Goal: Task Accomplishment & Management: Use online tool/utility

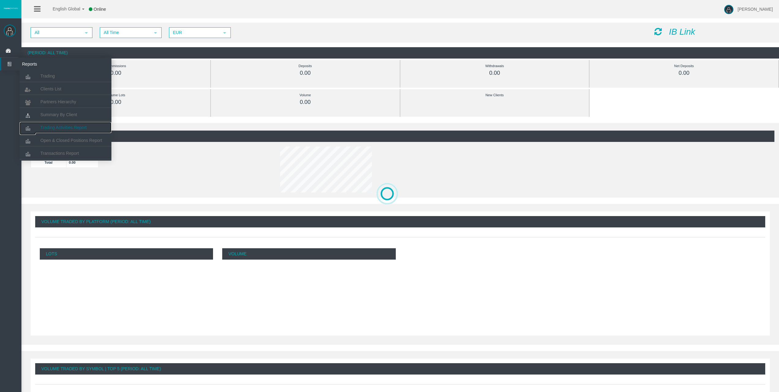
click at [81, 125] on span "Trading Activities Report" at bounding box center [63, 127] width 46 height 5
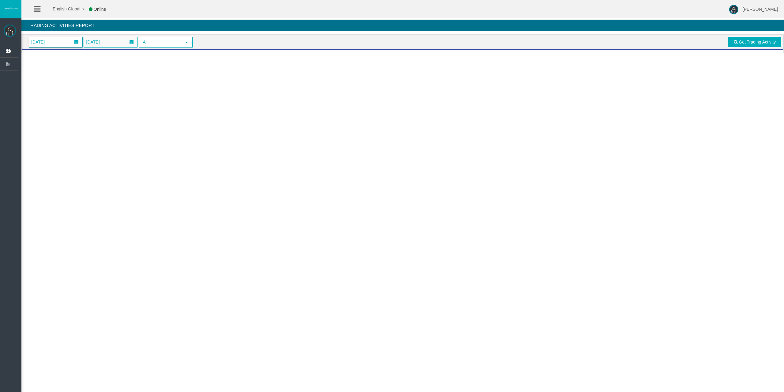
click at [59, 37] on span "[DATE]" at bounding box center [55, 42] width 53 height 10
click at [72, 102] on link "15" at bounding box center [69, 103] width 11 height 11
click at [761, 40] on span "Get Trading Activity" at bounding box center [757, 42] width 37 height 5
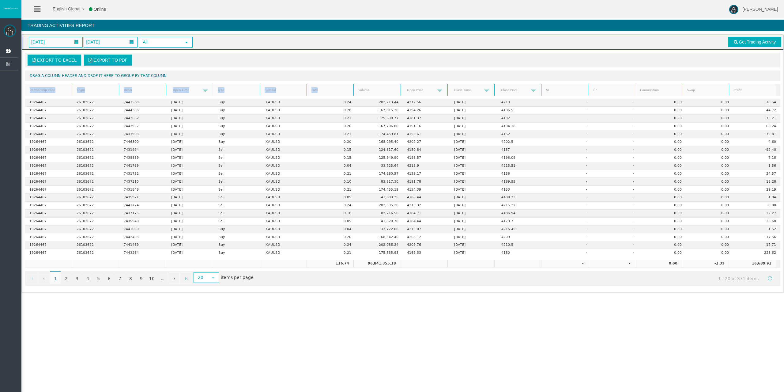
click at [326, 84] on div "Export to Excel Export to PDF Drag a column header and drop it here to group by…" at bounding box center [402, 169] width 761 height 239
click at [326, 86] on link "Lots" at bounding box center [330, 90] width 45 height 8
click at [327, 87] on link "Lots" at bounding box center [330, 90] width 45 height 9
click at [8, 49] on icon at bounding box center [9, 50] width 16 height 13
